Goal: Information Seeking & Learning: Learn about a topic

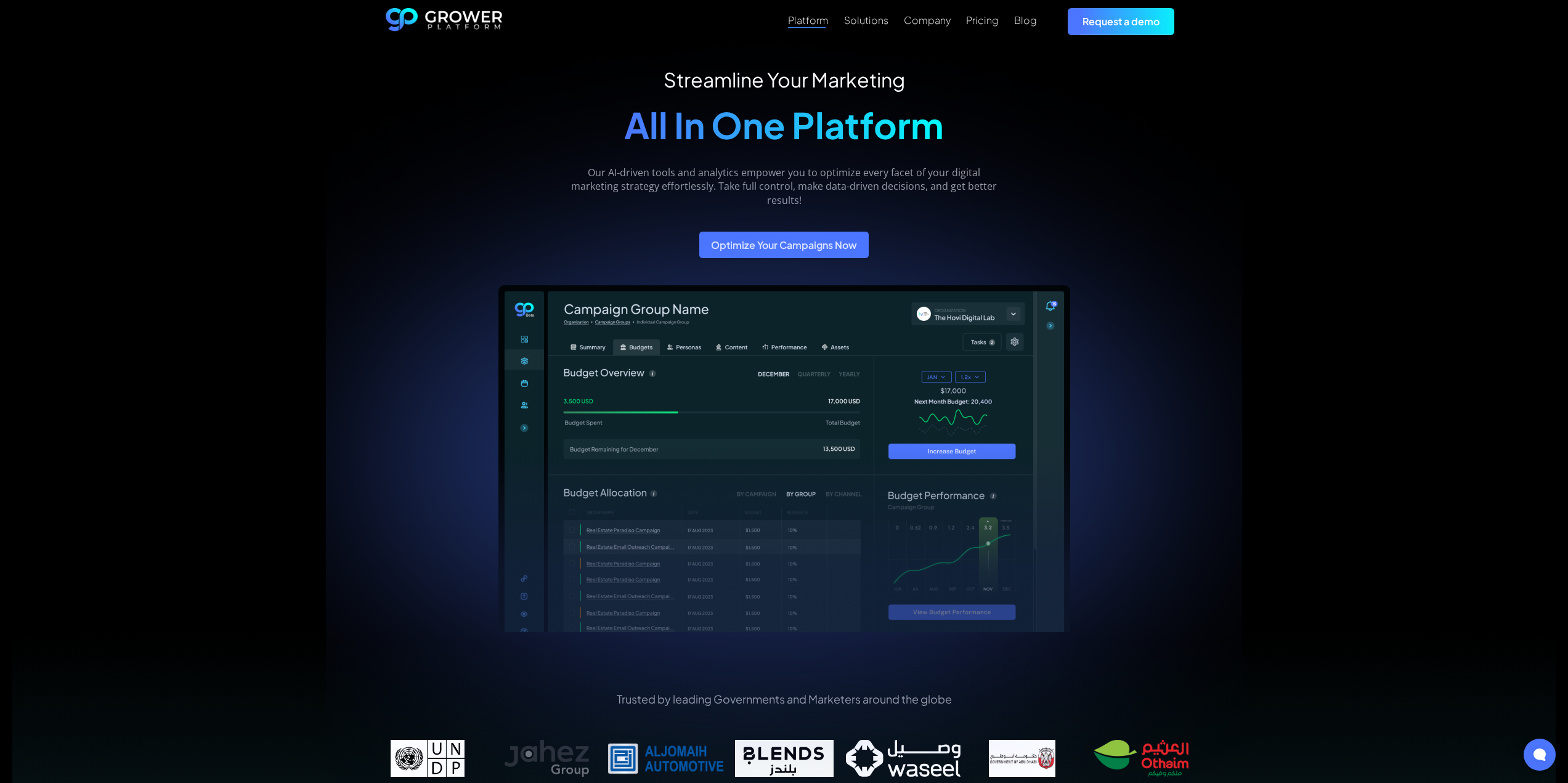
drag, startPoint x: 0, startPoint y: 0, endPoint x: 812, endPoint y: 18, distance: 812.2
click at [812, 18] on div "Platform" at bounding box center [808, 20] width 41 height 11
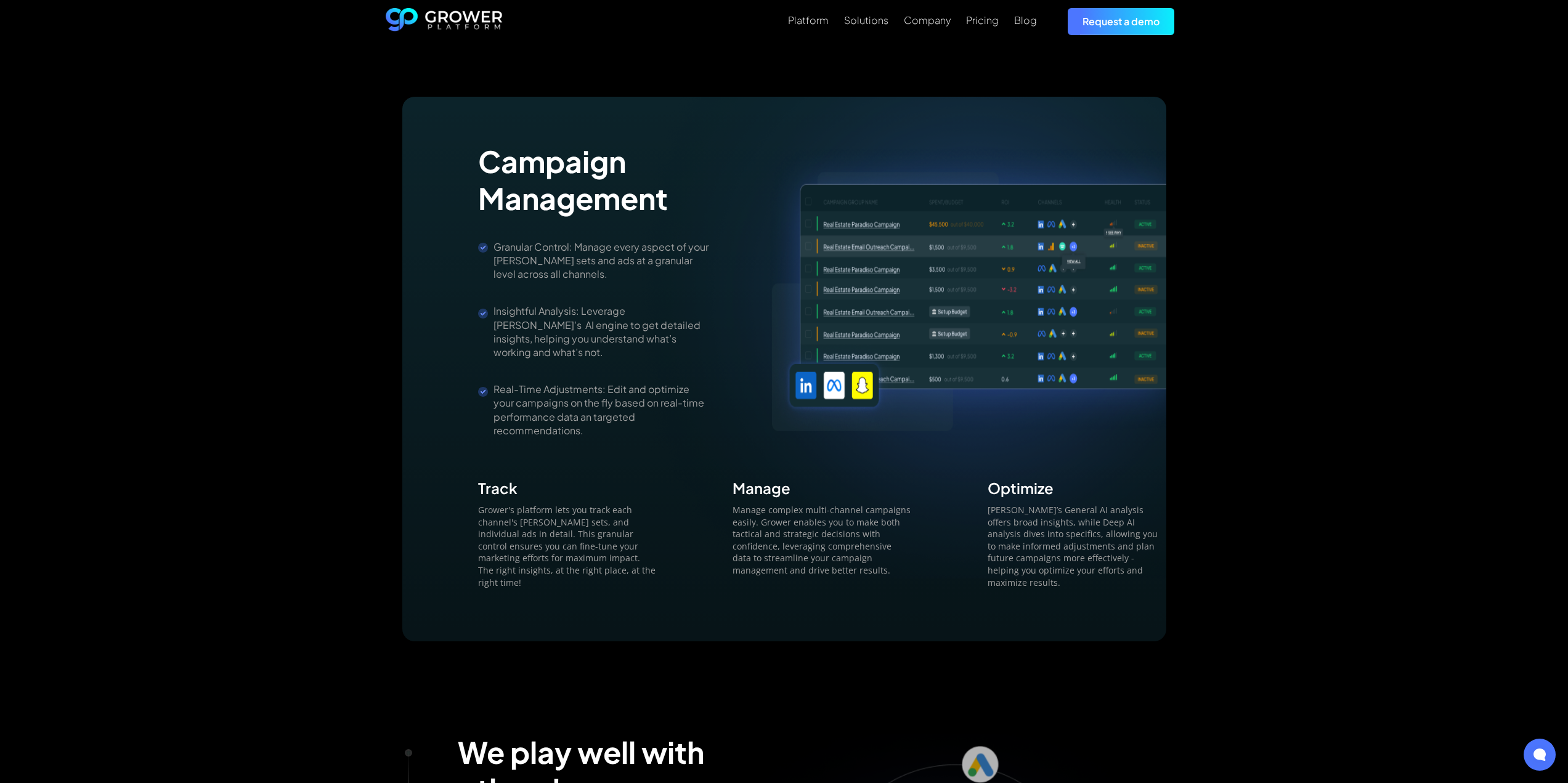
scroll to position [1355, 0]
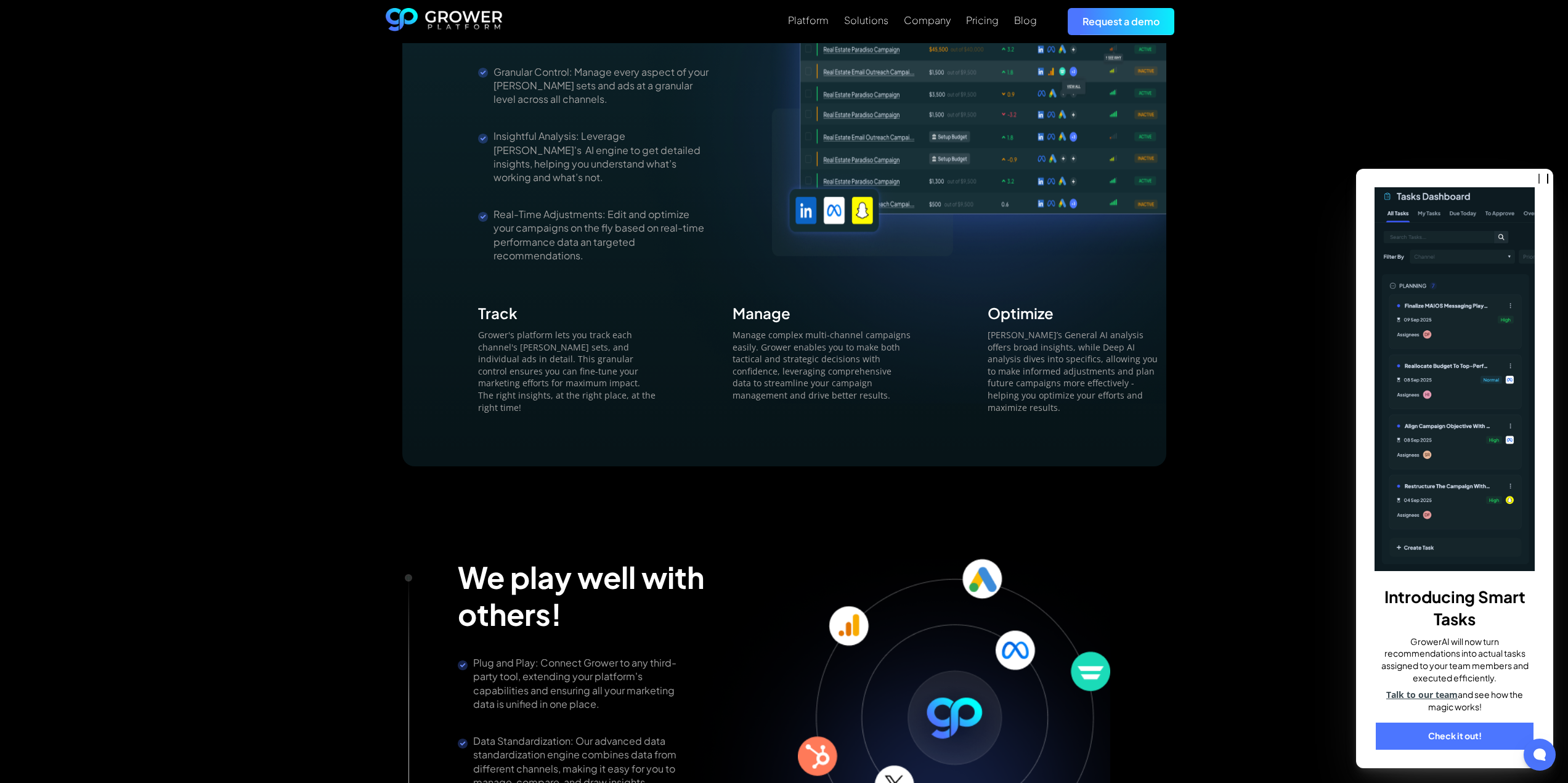
scroll to position [1663, 0]
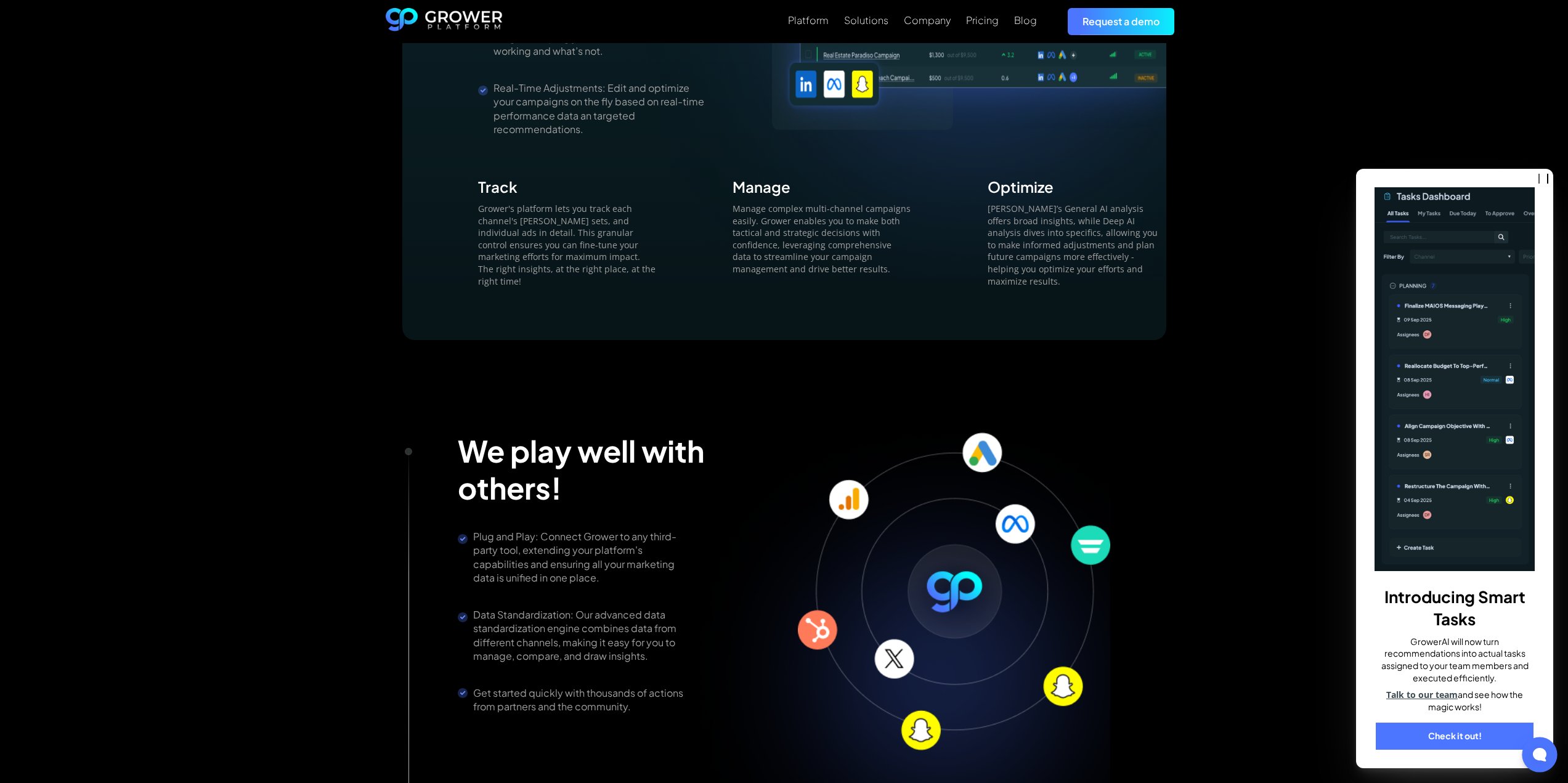
click at [1531, 751] on div at bounding box center [1539, 754] width 35 height 35
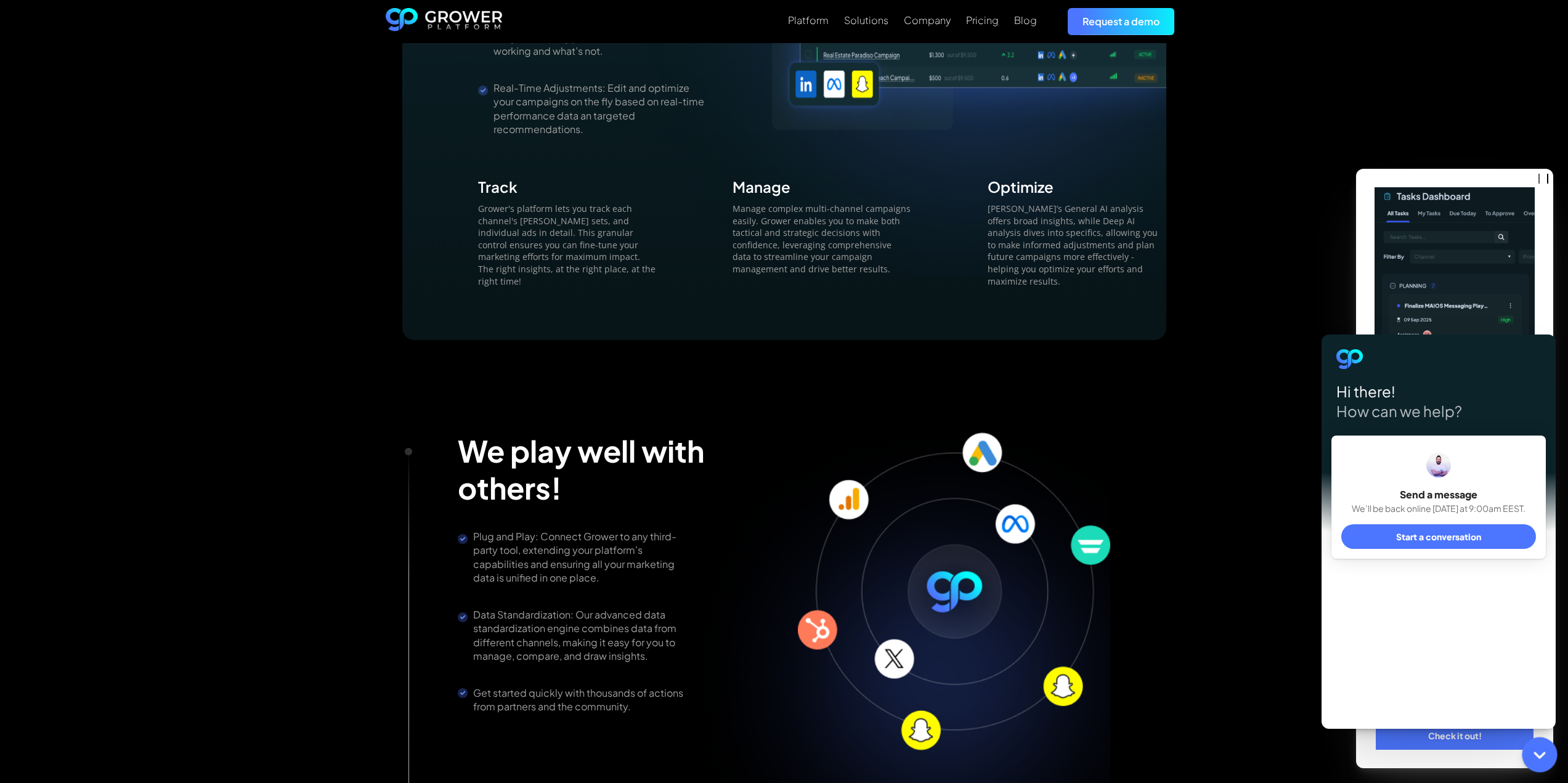
click at [1537, 753] on icon at bounding box center [1540, 755] width 16 height 16
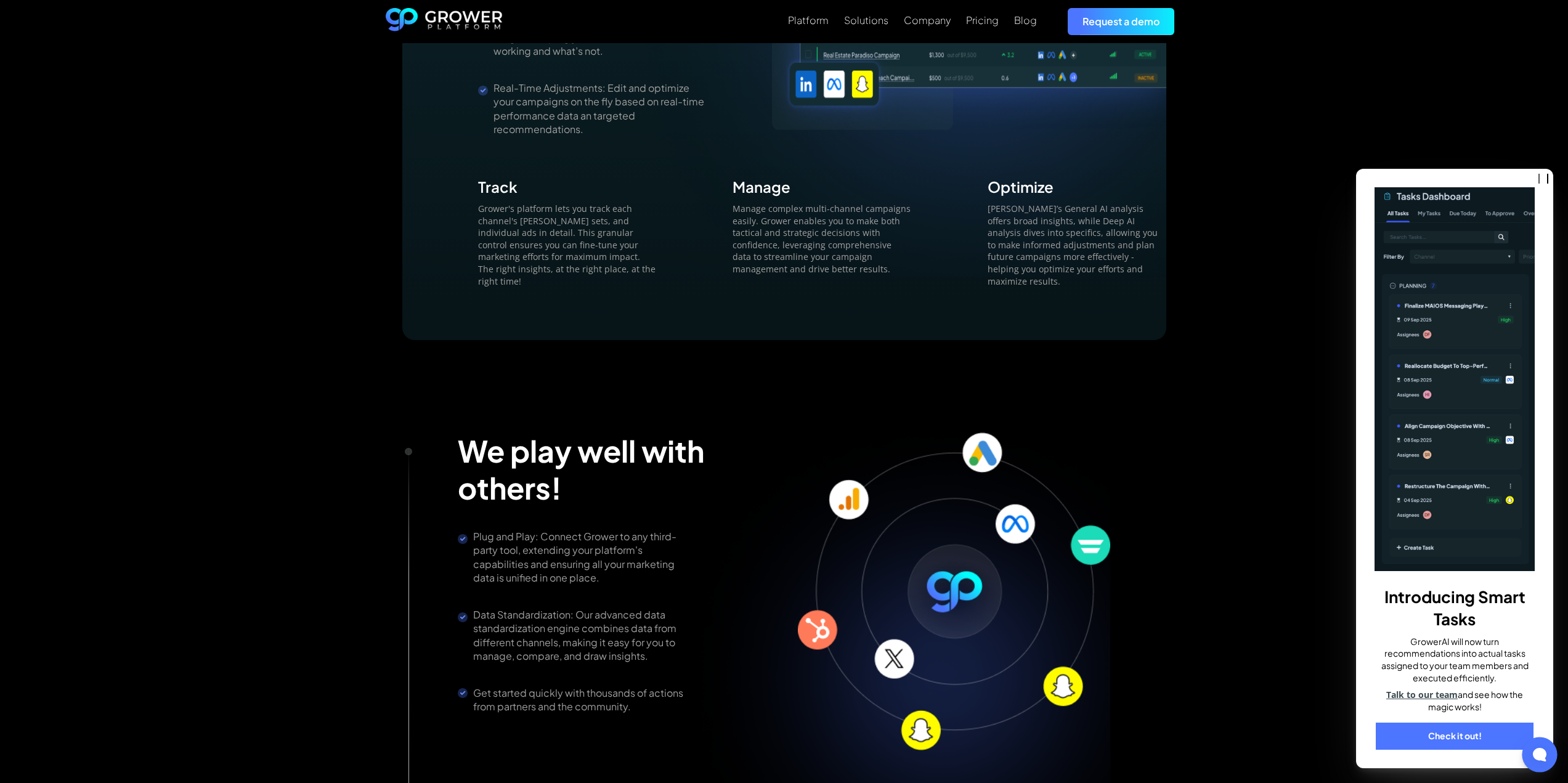
click at [1537, 753] on icon at bounding box center [1540, 755] width 13 height 13
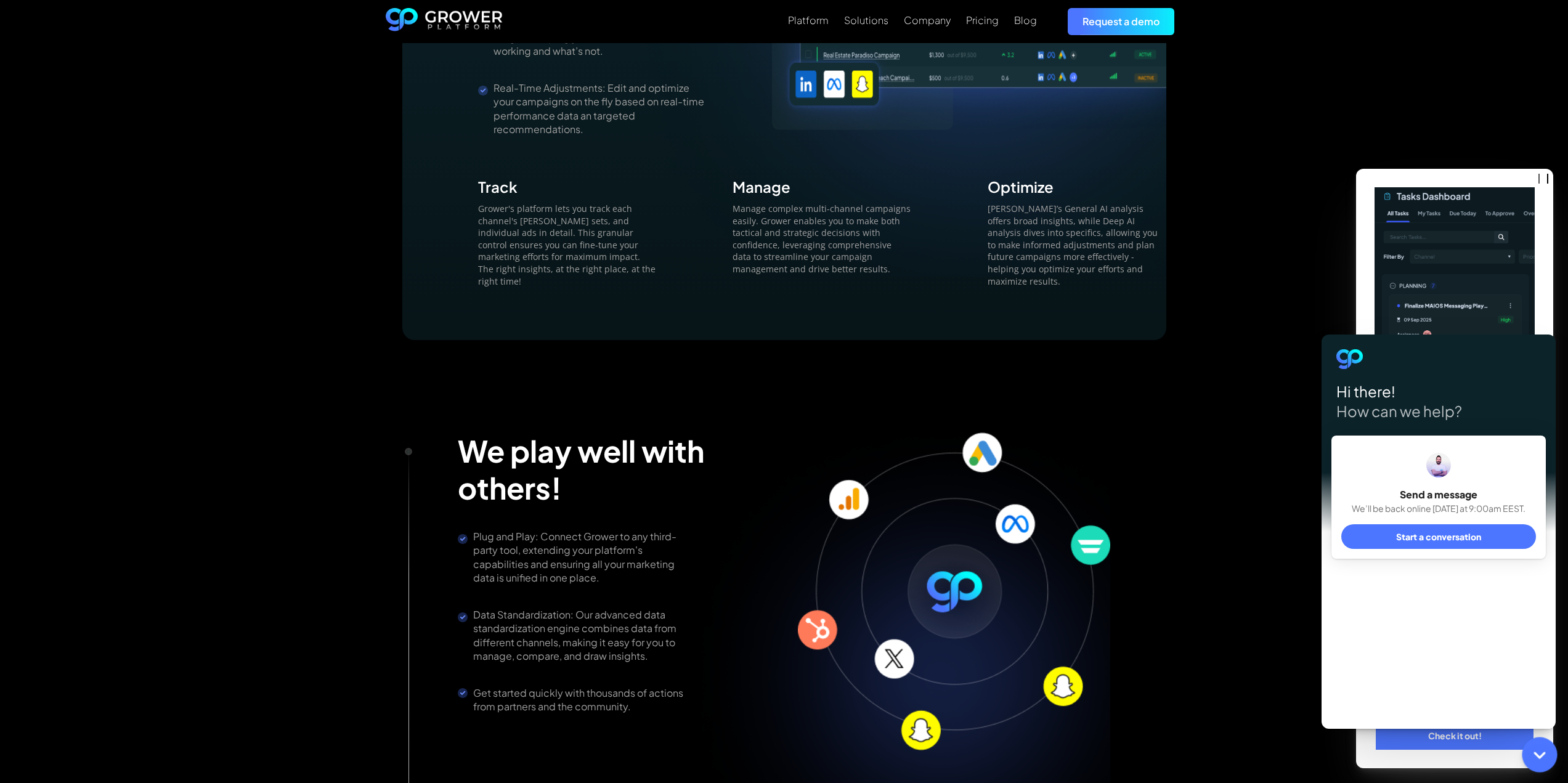
click at [1538, 753] on icon at bounding box center [1540, 755] width 16 height 16
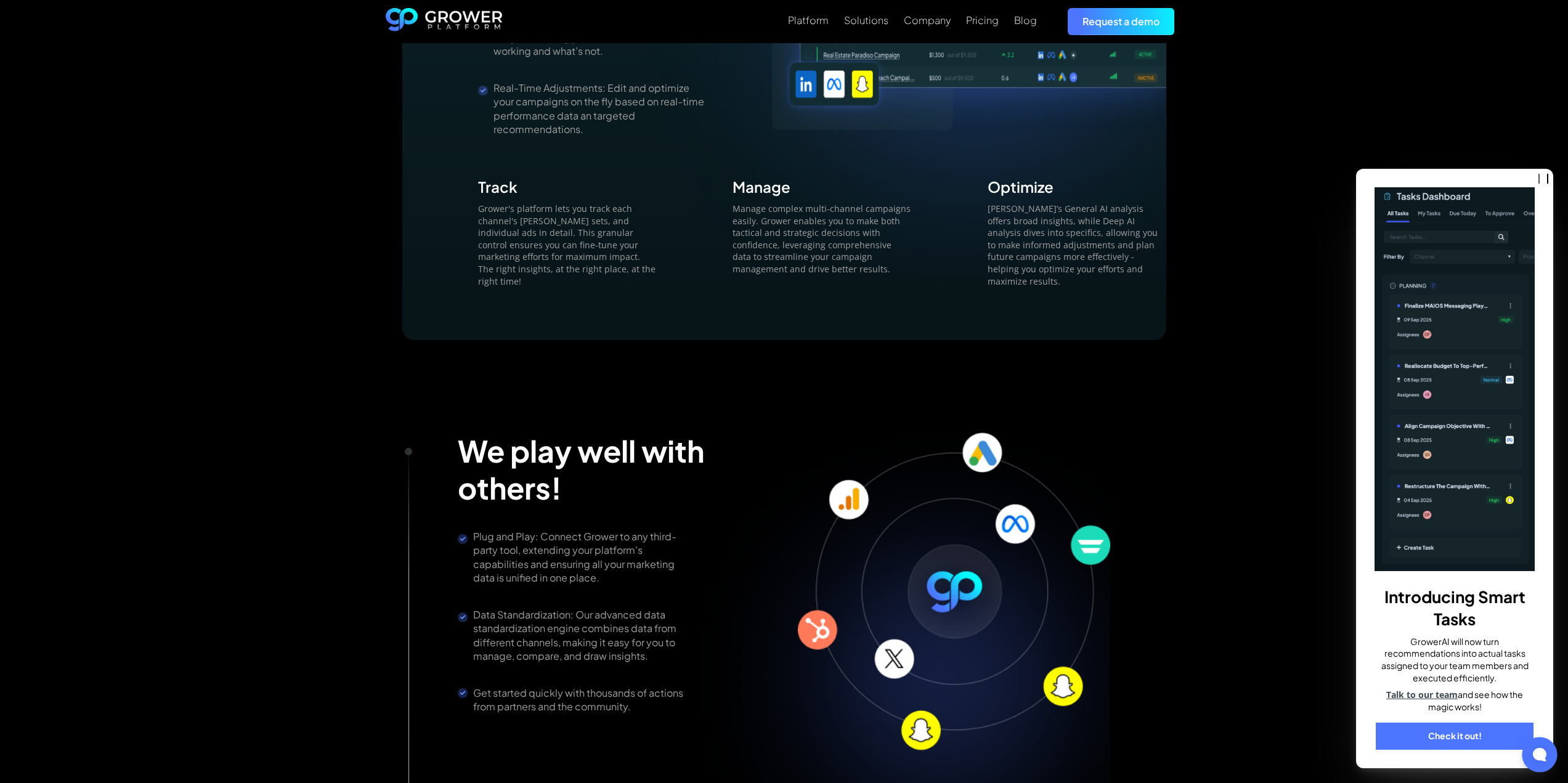
click at [1280, 379] on div "Centralized Dashboards Transform Data into Insights: make informed decisions qu…" at bounding box center [784, 677] width 1568 height 2975
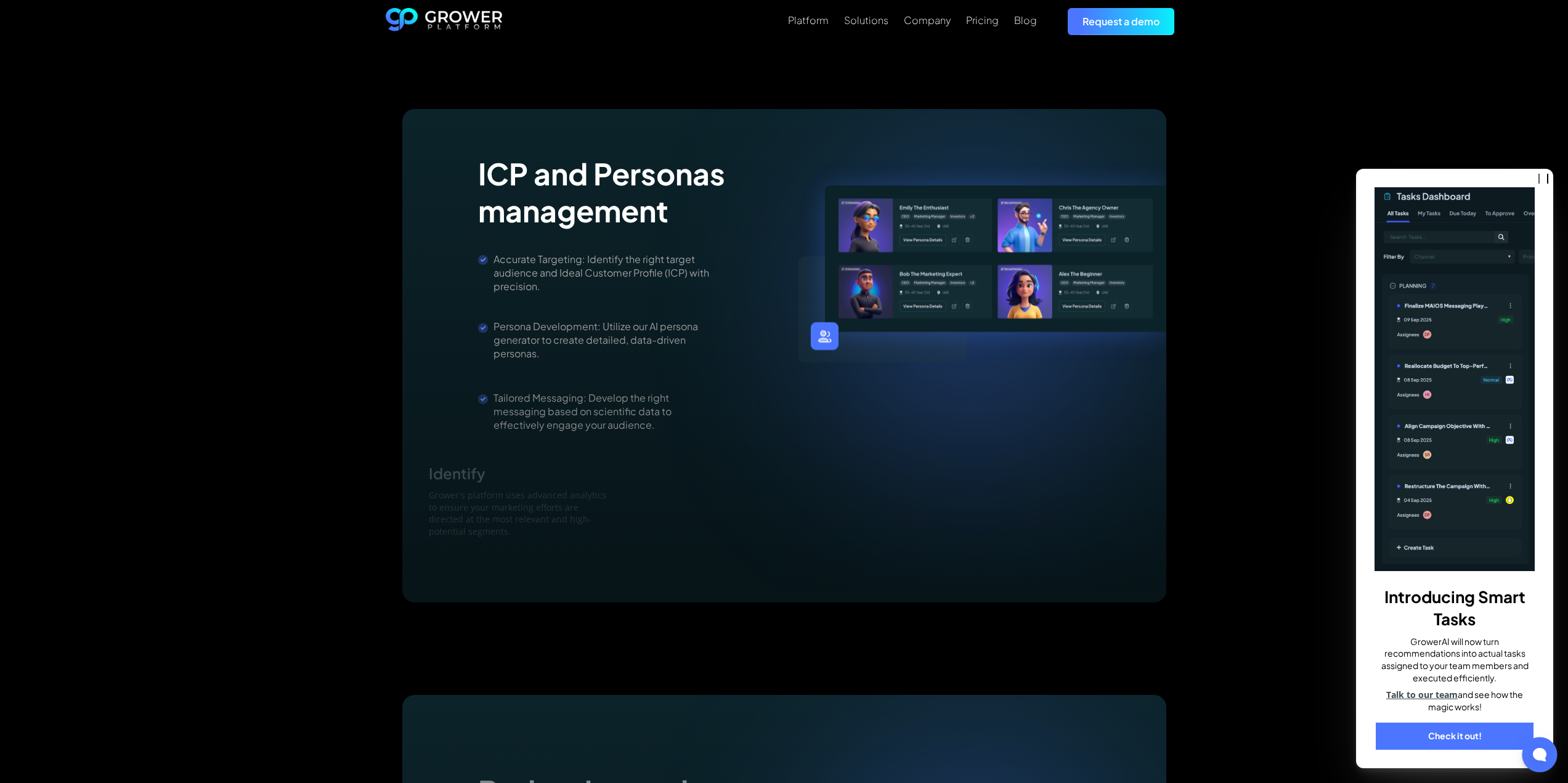
scroll to position [2588, 0]
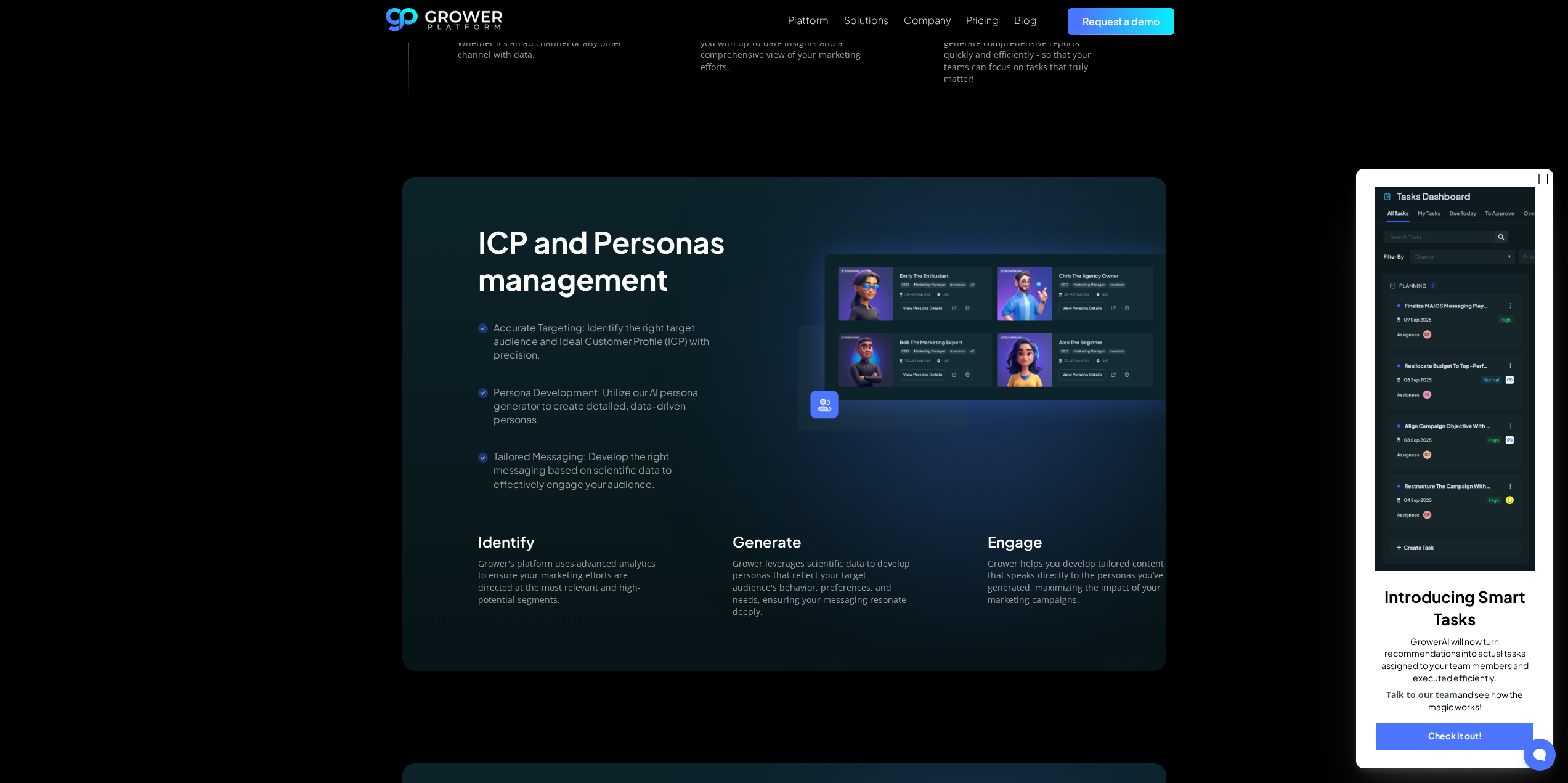
scroll to position [2526, 0]
